Goal: Task Accomplishment & Management: Complete application form

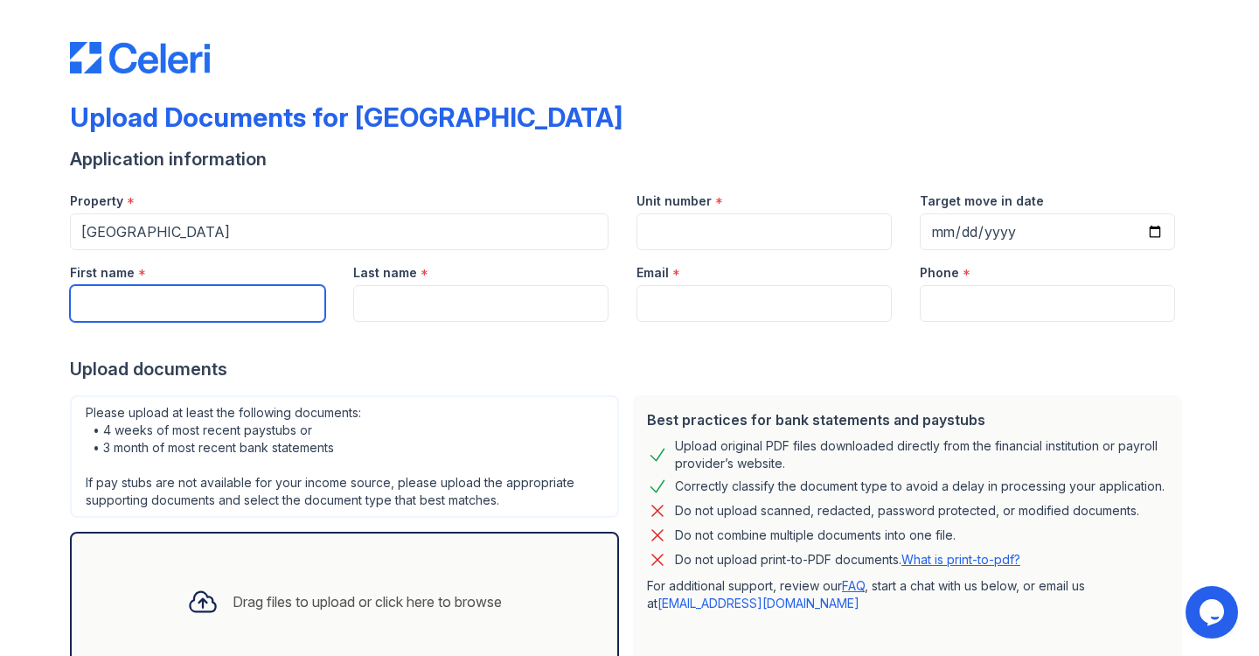
click at [240, 291] on input "First name" at bounding box center [197, 303] width 255 height 37
type input "Chase"
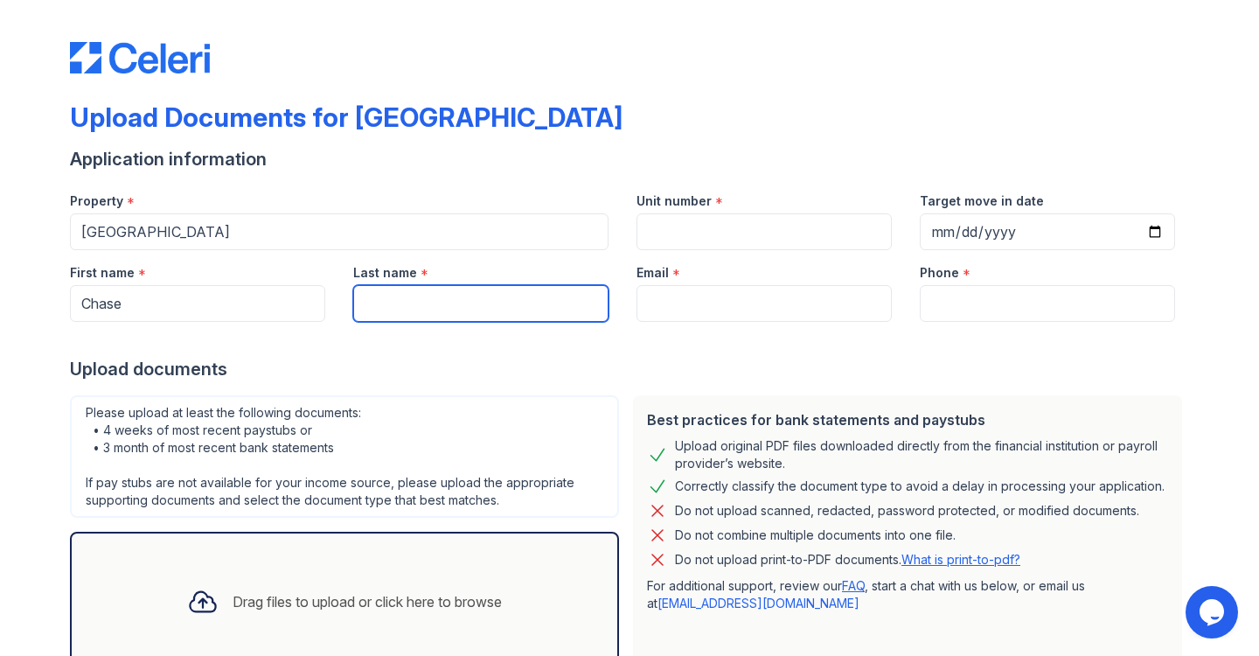
click at [386, 302] on input "Last name" at bounding box center [480, 303] width 255 height 37
type input "[PERSON_NAME]"
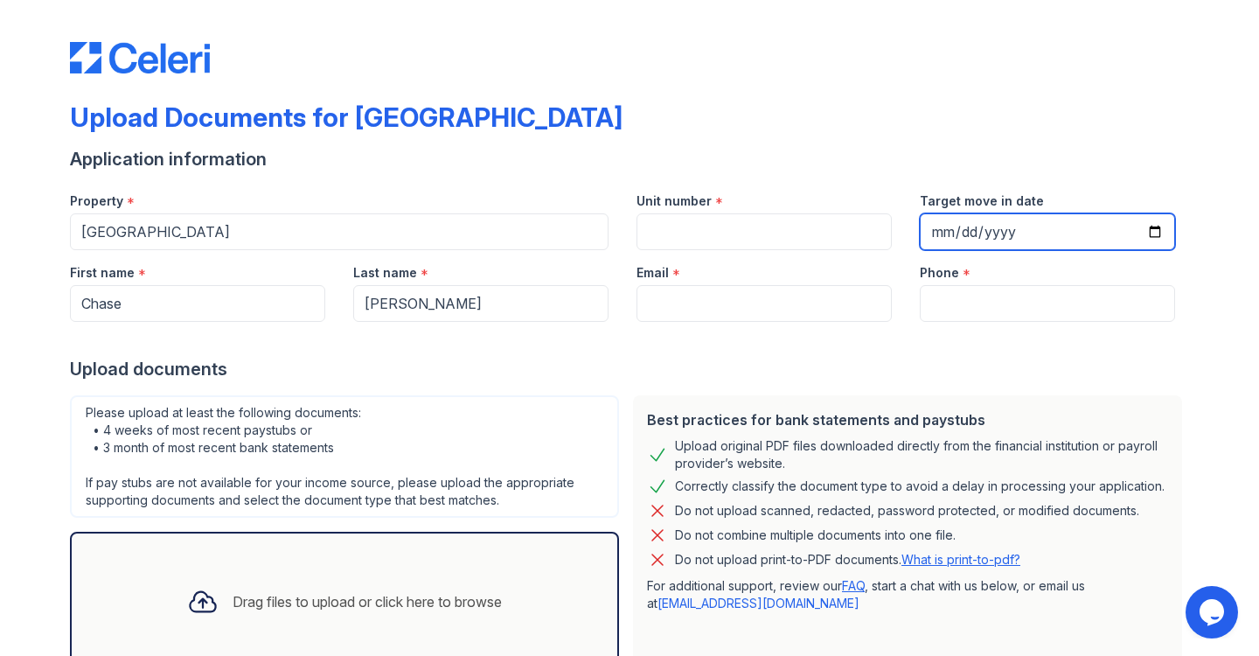
click at [1063, 217] on input "Target move in date" at bounding box center [1047, 231] width 255 height 37
click at [1152, 226] on input "Target move in date" at bounding box center [1047, 231] width 255 height 37
type input "[DATE]"
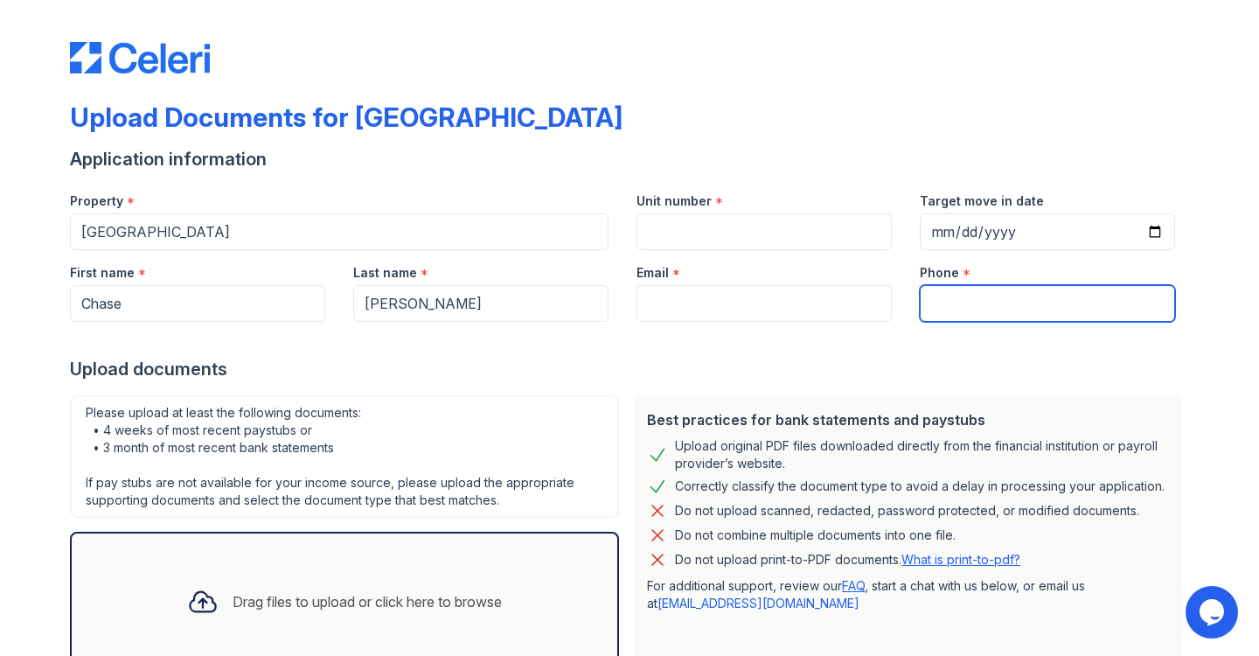
click at [974, 320] on input "Phone" at bounding box center [1047, 303] width 255 height 37
type input "2092244031"
click at [664, 322] on div at bounding box center [629, 339] width 1119 height 35
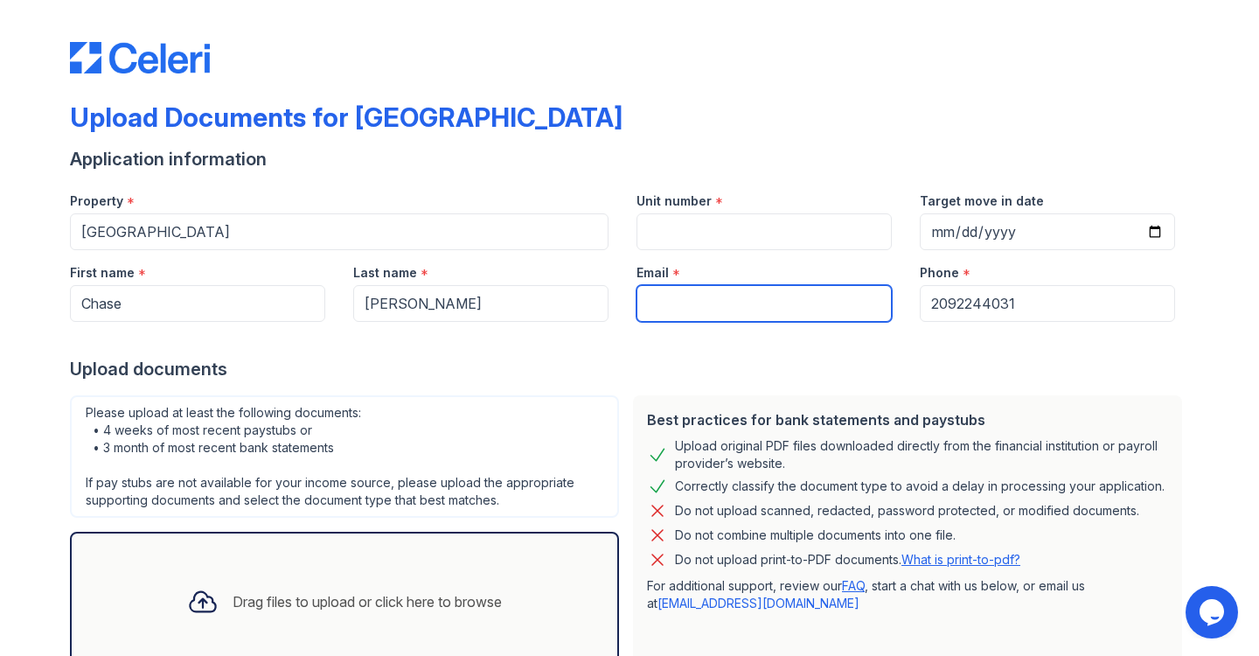
click at [673, 304] on input "Email" at bounding box center [763, 303] width 255 height 37
type input "[EMAIL_ADDRESS][DOMAIN_NAME]"
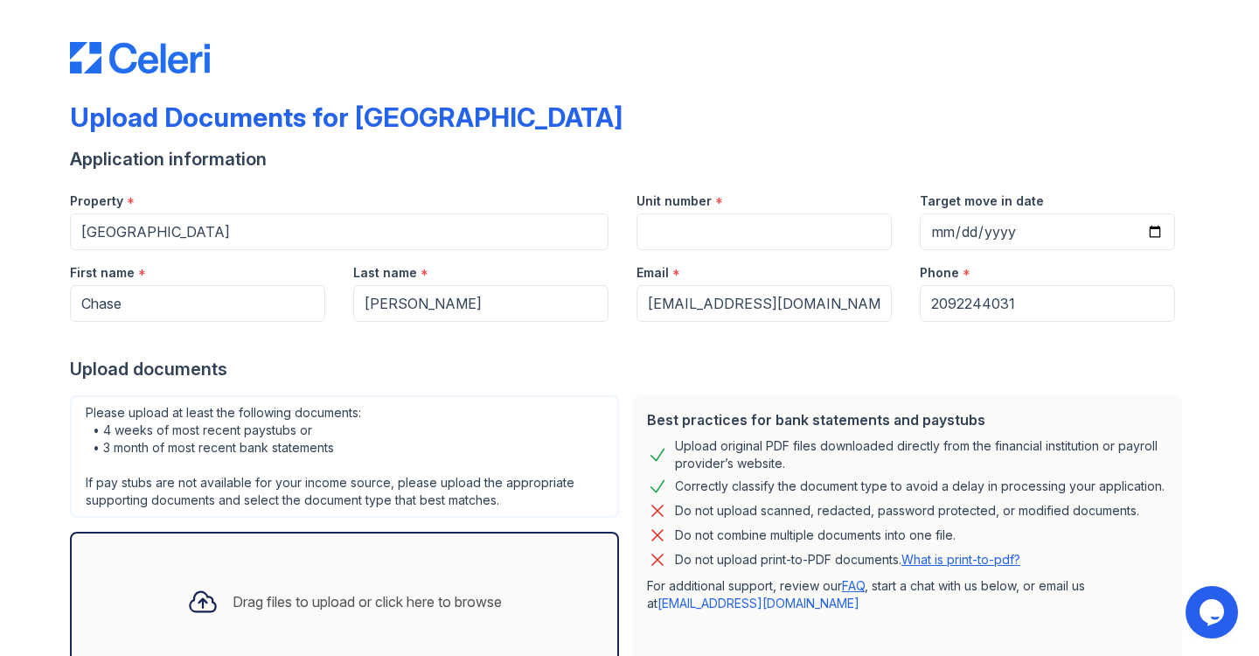
click at [669, 250] on div "Email *" at bounding box center [763, 267] width 255 height 35
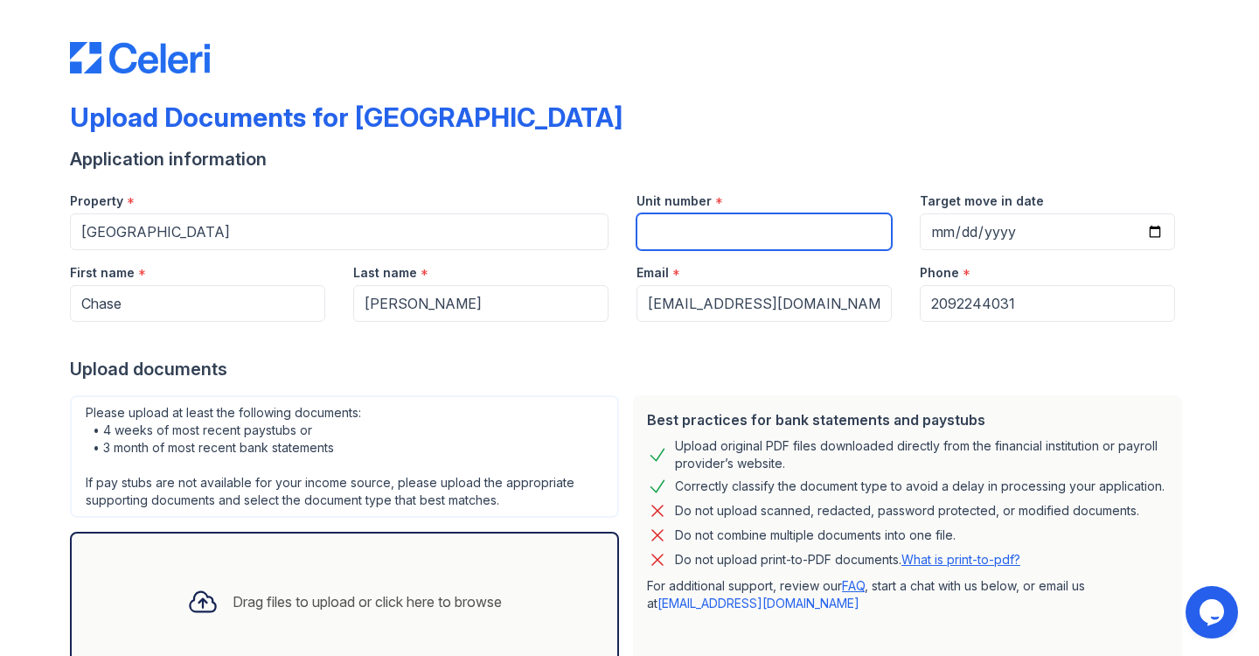
click at [670, 235] on input "Unit number" at bounding box center [763, 231] width 255 height 37
type input "03"
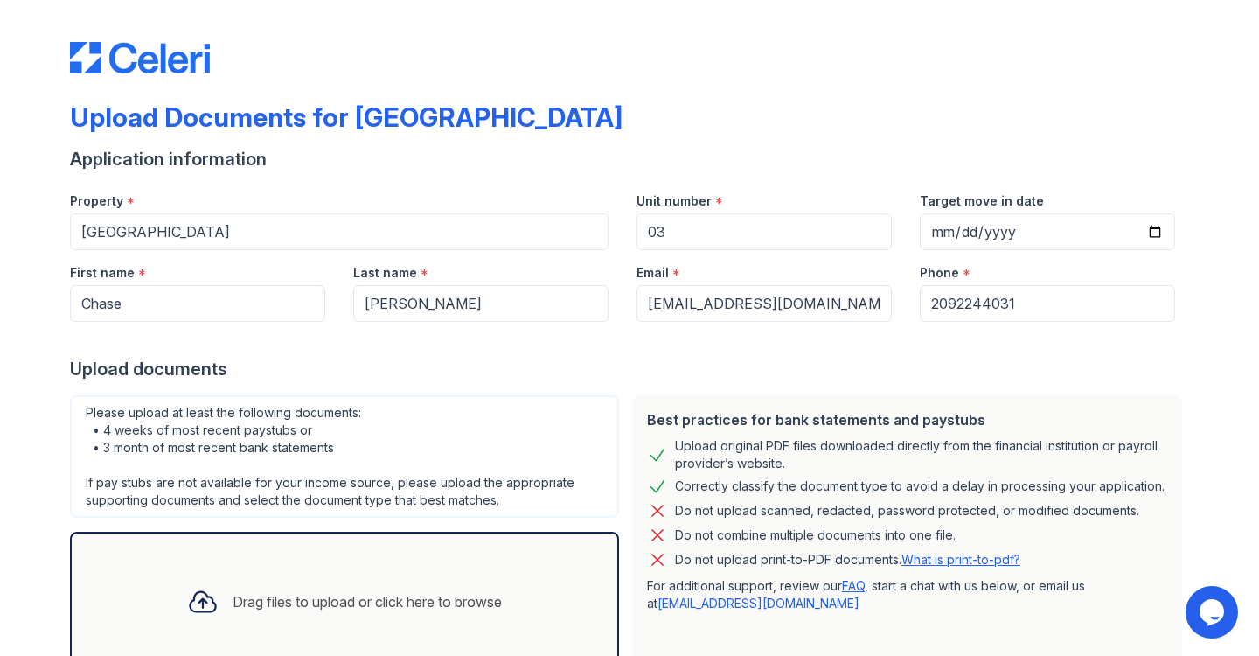
click at [587, 119] on div "Upload Documents for [GEOGRAPHIC_DATA]" at bounding box center [629, 123] width 1119 height 45
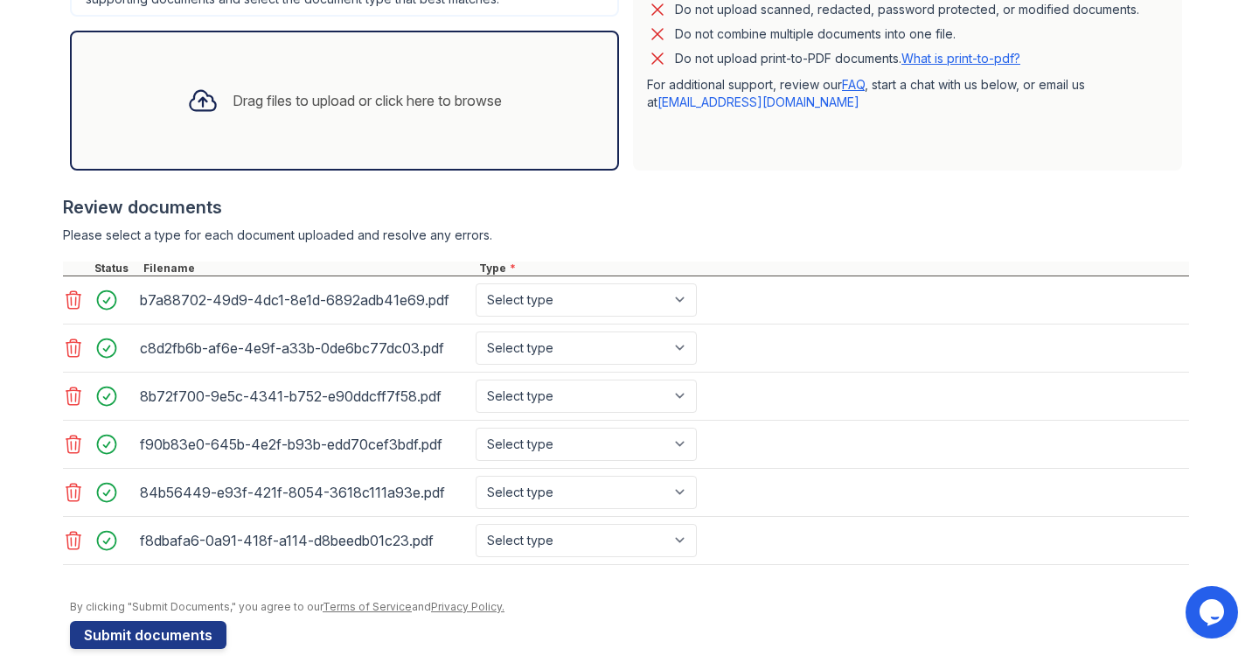
scroll to position [529, 0]
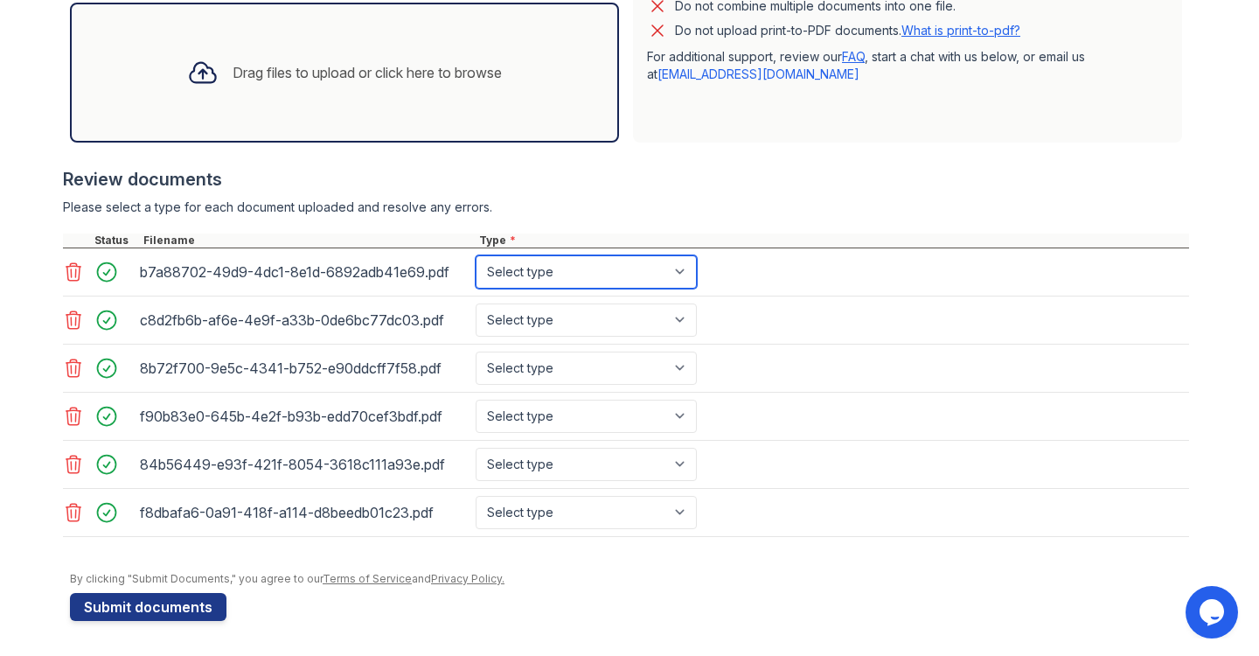
click at [589, 276] on select "Select type Paystub Bank Statement Offer Letter Tax Documents Benefit Award Let…" at bounding box center [586, 271] width 221 height 33
select select "paystub"
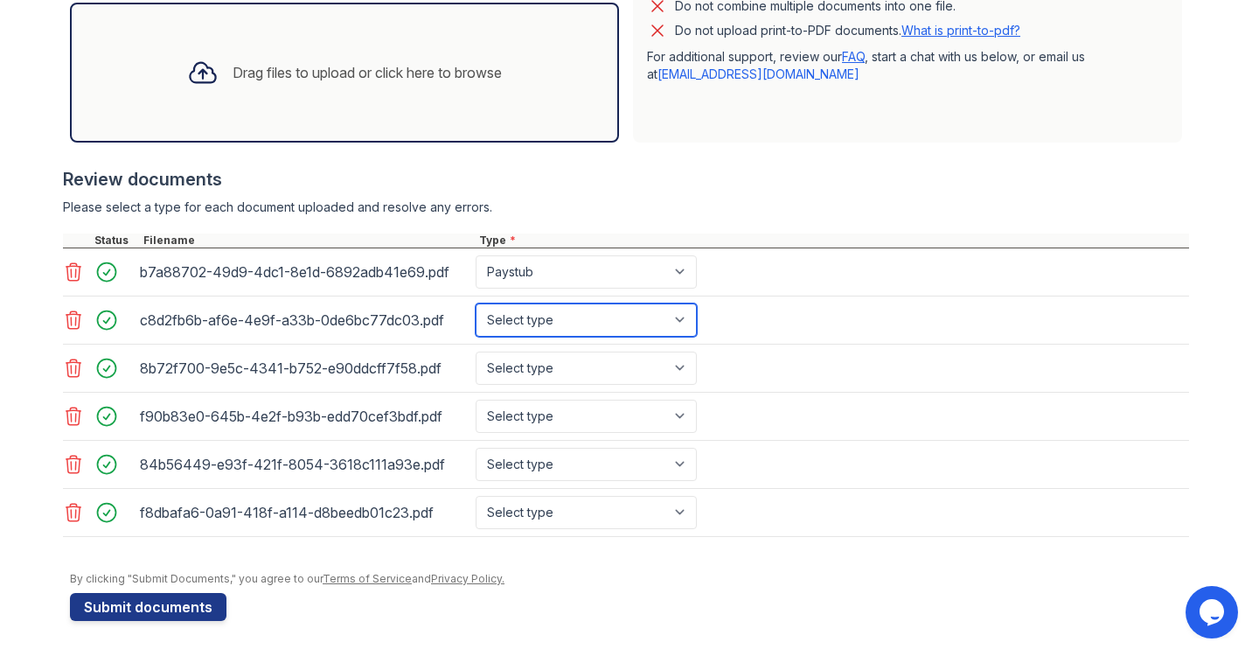
click at [580, 305] on select "Select type Paystub Bank Statement Offer Letter Tax Documents Benefit Award Let…" at bounding box center [586, 319] width 221 height 33
select select "paystub"
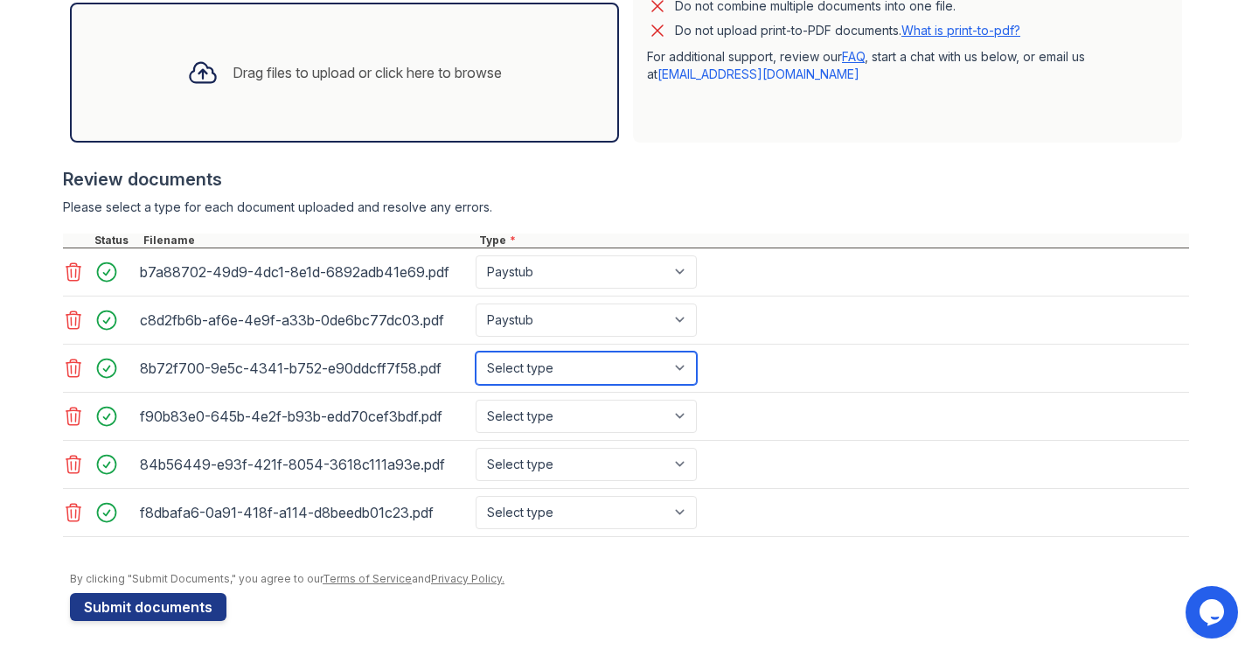
click at [563, 369] on select "Select type Paystub Bank Statement Offer Letter Tax Documents Benefit Award Let…" at bounding box center [586, 367] width 221 height 33
click at [563, 365] on select "Select type Paystub Bank Statement Offer Letter Tax Documents Benefit Award Let…" at bounding box center [586, 367] width 221 height 33
select select "paystub"
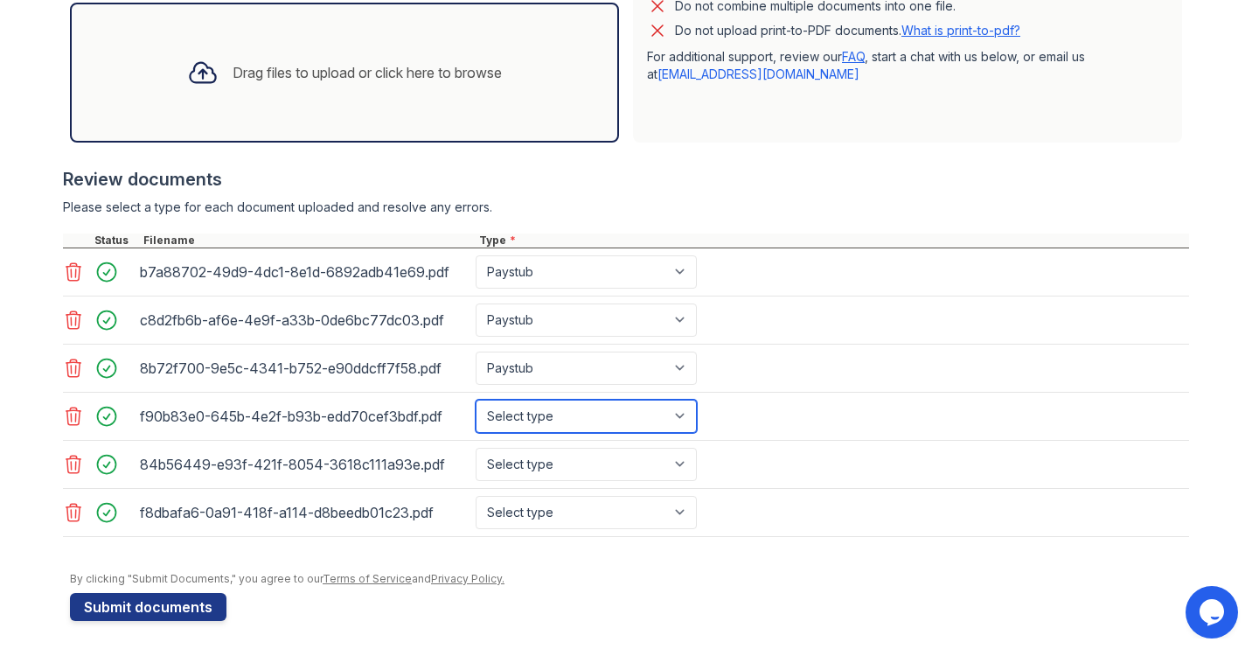
click at [560, 407] on select "Select type Paystub Bank Statement Offer Letter Tax Documents Benefit Award Let…" at bounding box center [586, 416] width 221 height 33
select select "paystub"
click at [554, 442] on div "84b56449-e93f-421f-8054-3618c111a93e.pdf Select type Paystub Bank Statement Off…" at bounding box center [626, 465] width 1126 height 48
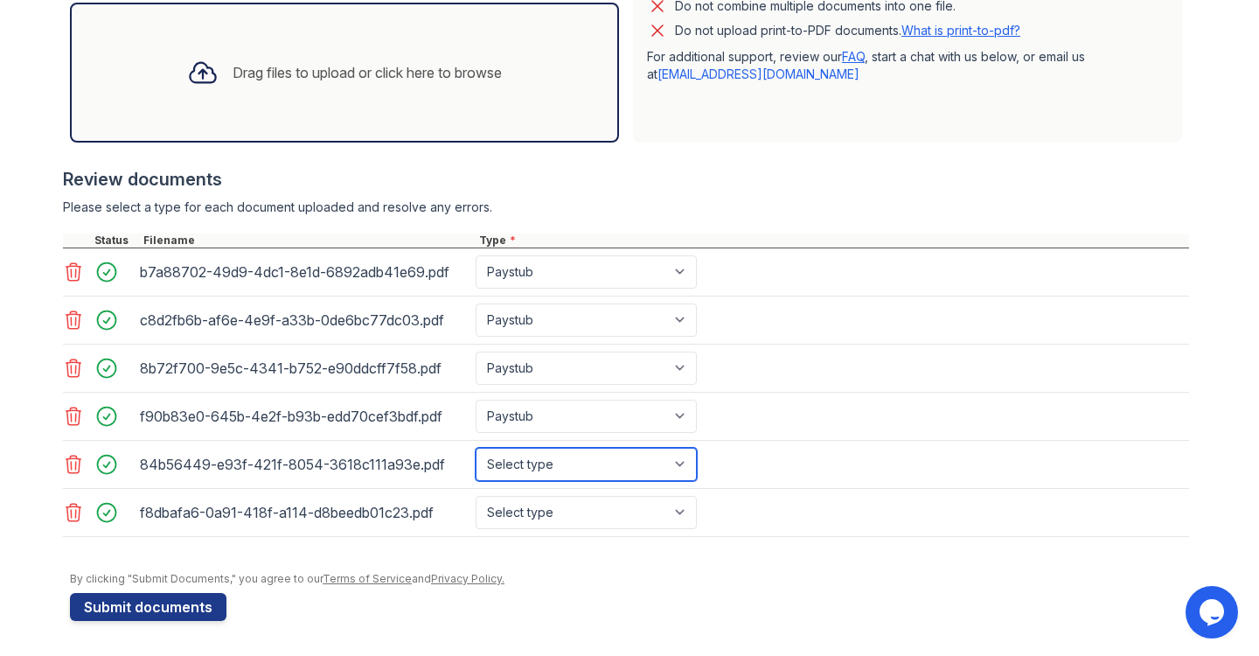
click at [550, 465] on select "Select type Paystub Bank Statement Offer Letter Tax Documents Benefit Award Let…" at bounding box center [586, 464] width 221 height 33
select select "paystub"
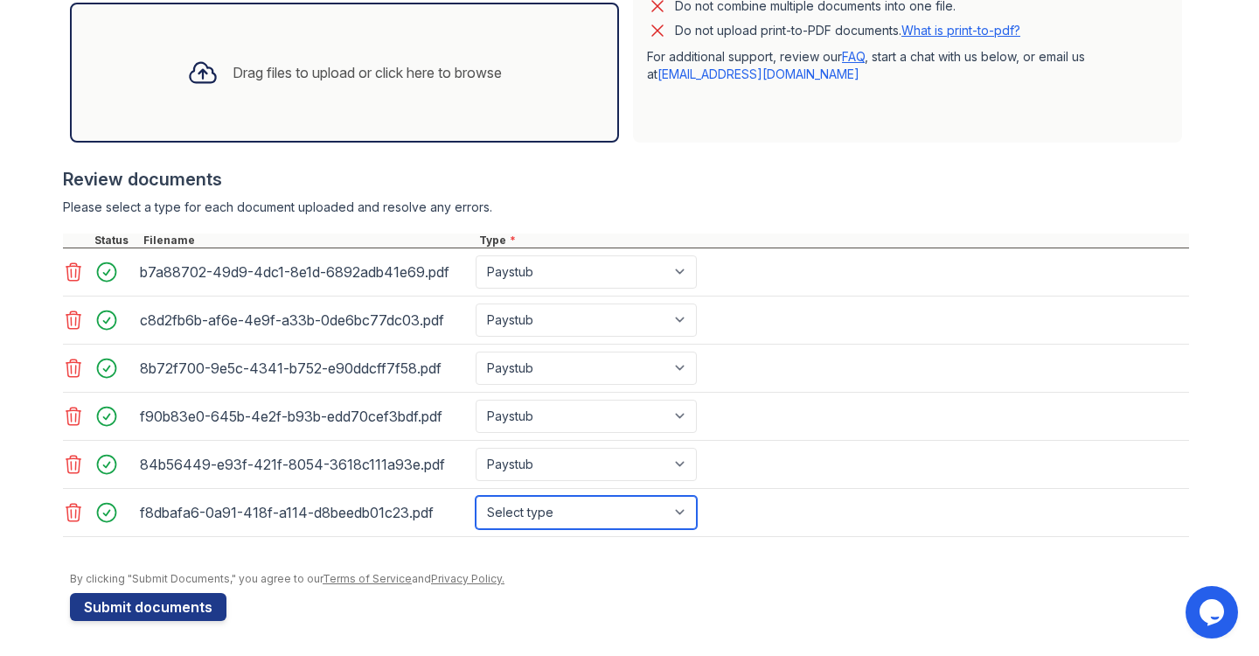
click at [547, 518] on select "Select type Paystub Bank Statement Offer Letter Tax Documents Benefit Award Let…" at bounding box center [586, 512] width 221 height 33
select select "paystub"
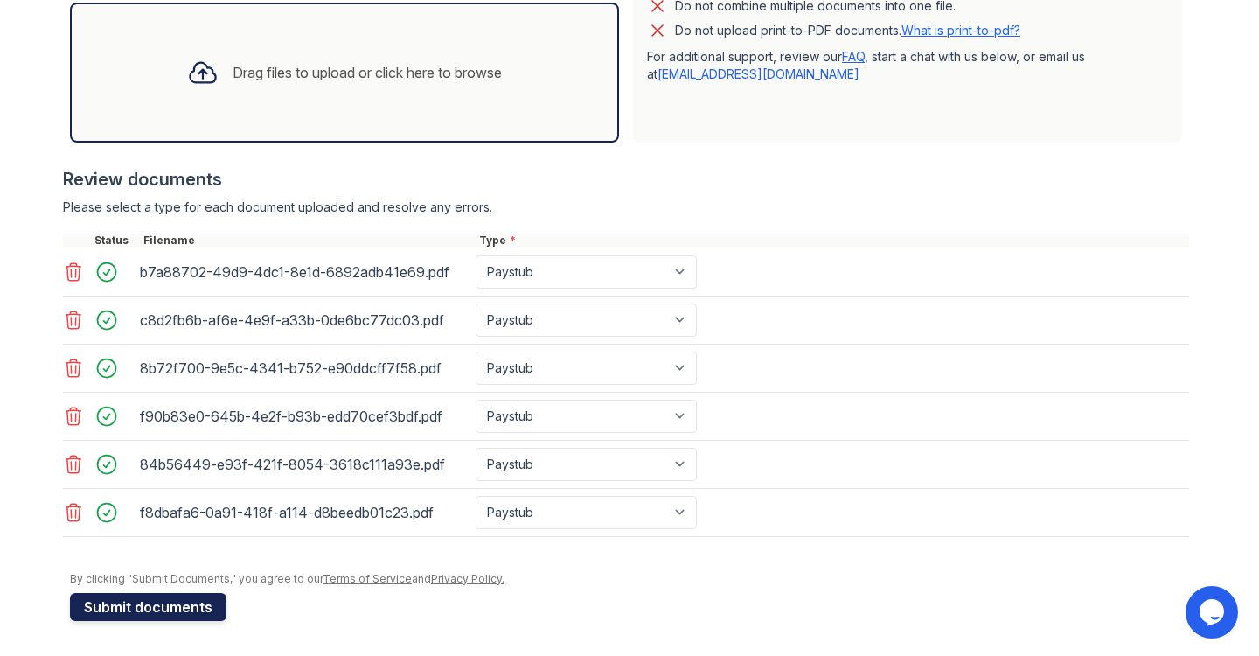
click at [206, 612] on button "Submit documents" at bounding box center [148, 607] width 156 height 28
